Goal: Information Seeking & Learning: Learn about a topic

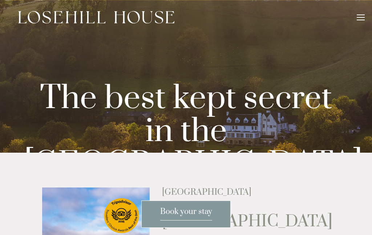
click at [361, 21] on div at bounding box center [361, 19] width 8 height 8
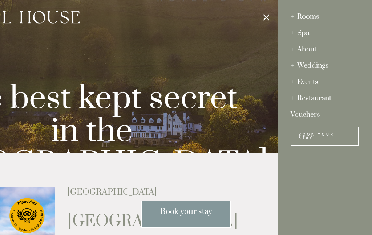
click at [300, 86] on div "Events" at bounding box center [325, 82] width 68 height 16
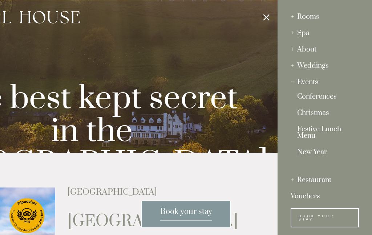
click at [317, 110] on link "Christmas" at bounding box center [324, 115] width 55 height 10
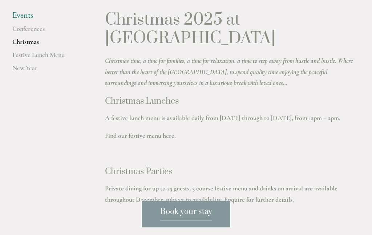
scroll to position [179, 0]
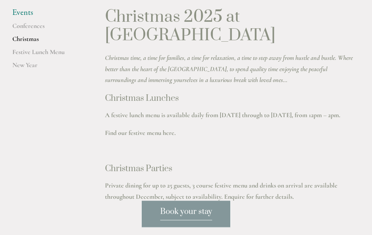
click at [125, 137] on link "Find our festive menu here." at bounding box center [140, 133] width 71 height 8
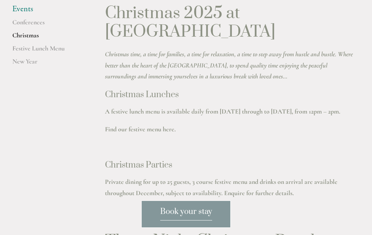
scroll to position [183, 0]
click at [167, 134] on link "Find our festive menu here." at bounding box center [140, 130] width 71 height 8
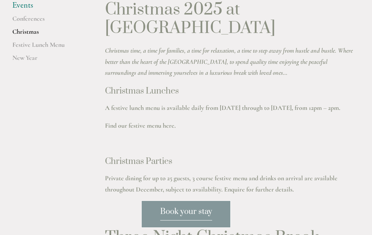
scroll to position [185, 0]
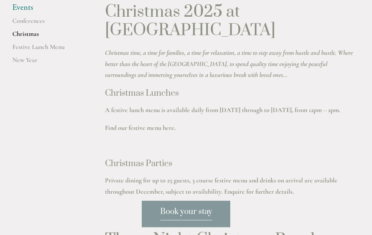
click at [43, 56] on link "Festive Lunch Menu" at bounding box center [46, 49] width 69 height 13
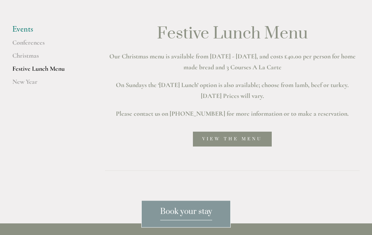
scroll to position [163, 0]
click at [243, 146] on link "View the menu" at bounding box center [232, 139] width 79 height 15
click at [242, 146] on link "View the menu" at bounding box center [232, 139] width 79 height 15
